Goal: Communication & Community: Answer question/provide support

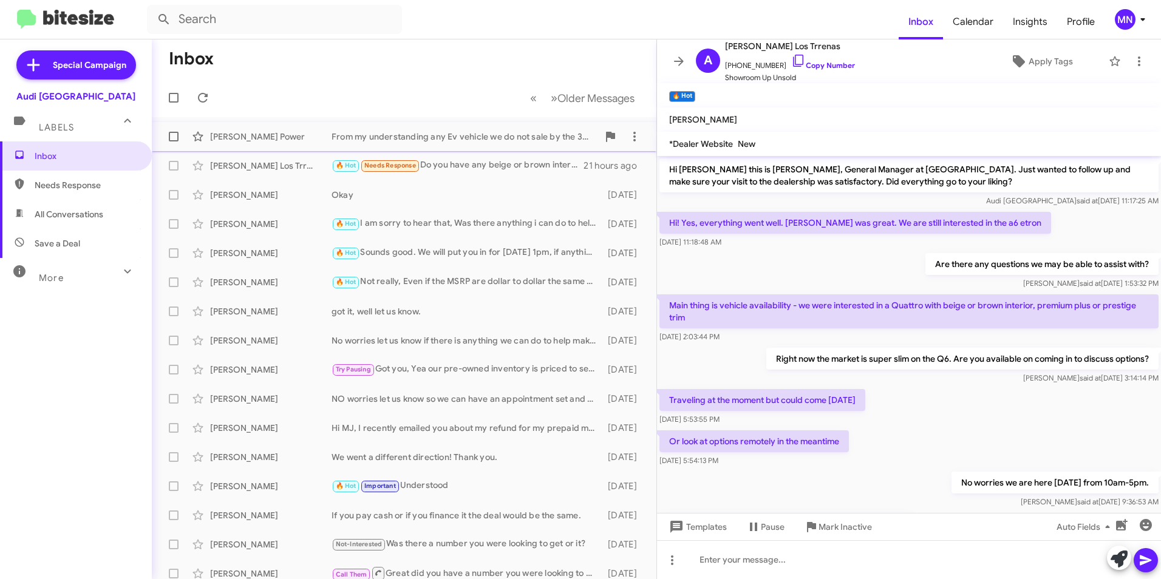
scroll to position [110, 0]
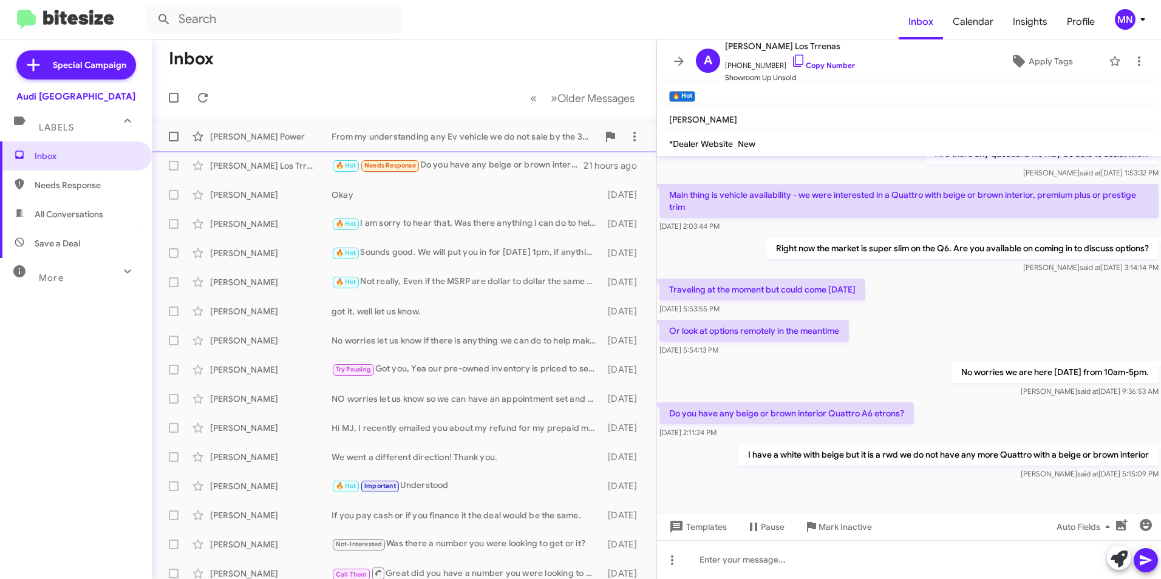
click at [446, 140] on div "From my understanding any Ev vehicle we do not sale by the 30th will still be a…" at bounding box center [464, 137] width 266 height 12
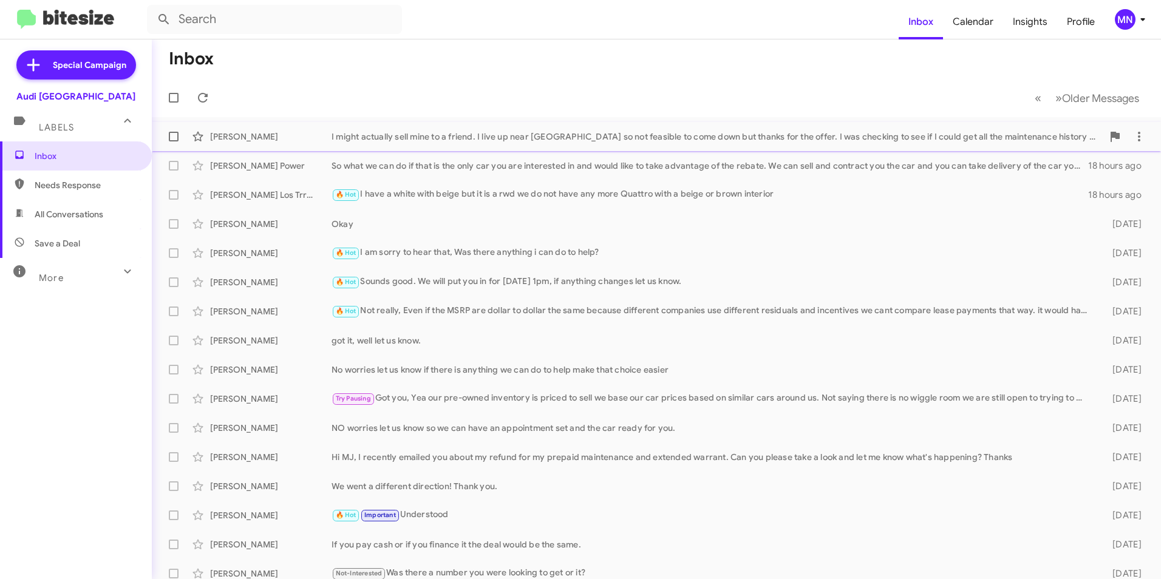
click at [559, 149] on span "Greg Snyder I might actually sell mine to a friend. I live up near Seattle so n…" at bounding box center [656, 136] width 1009 height 29
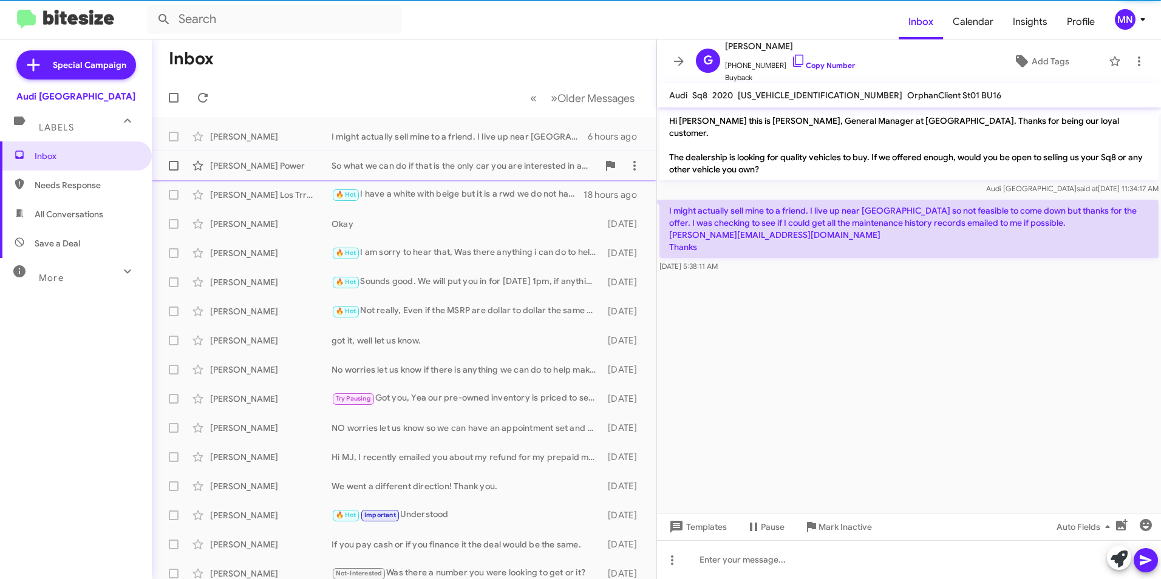
click at [484, 172] on div "Daniel Myers Power So what we can do if that is the only car you are interested…" at bounding box center [403, 166] width 485 height 24
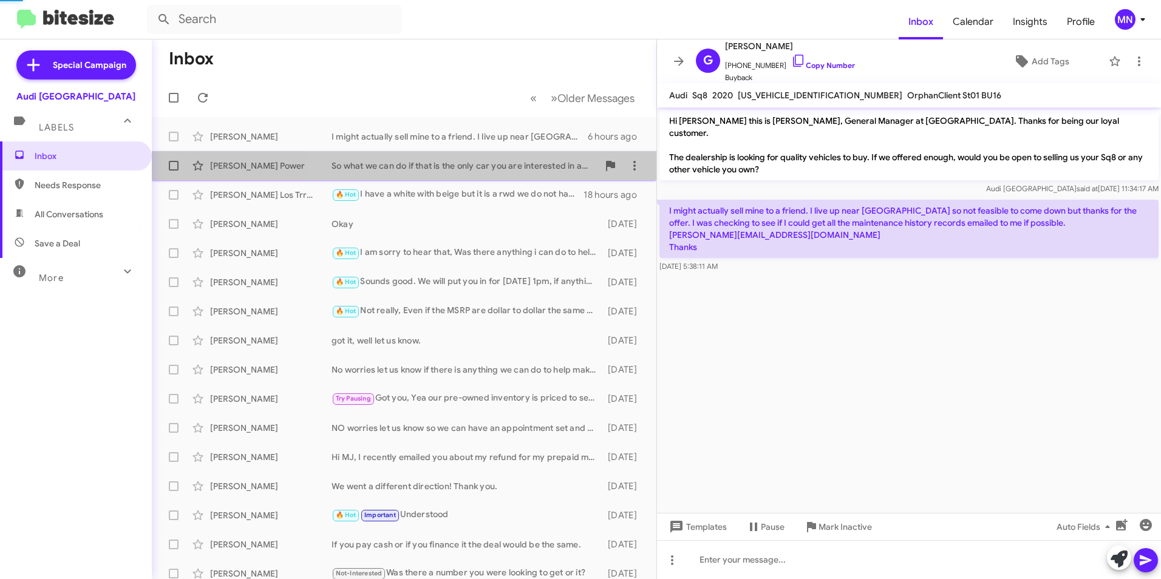
scroll to position [563, 0]
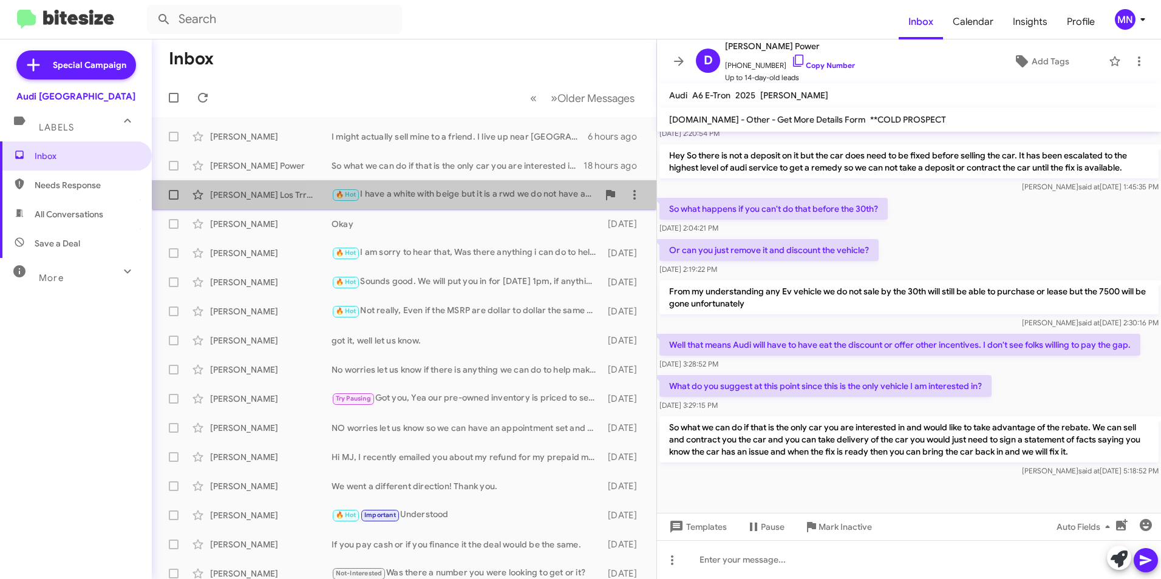
click at [500, 190] on div "🔥 Hot I have a white with beige but it is a rwd we do not have any more Quattro…" at bounding box center [464, 195] width 266 height 14
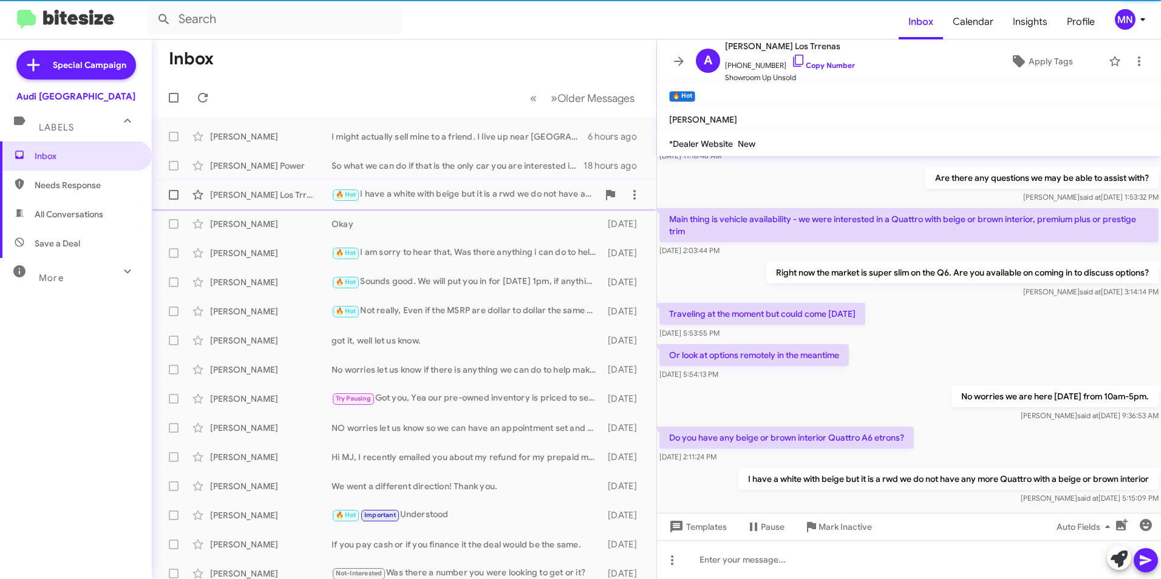
scroll to position [110, 0]
